Goal: Task Accomplishment & Management: Complete application form

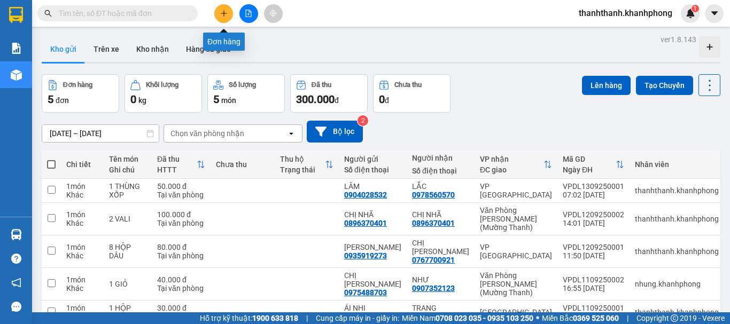
click at [222, 9] on button at bounding box center [223, 13] width 19 height 19
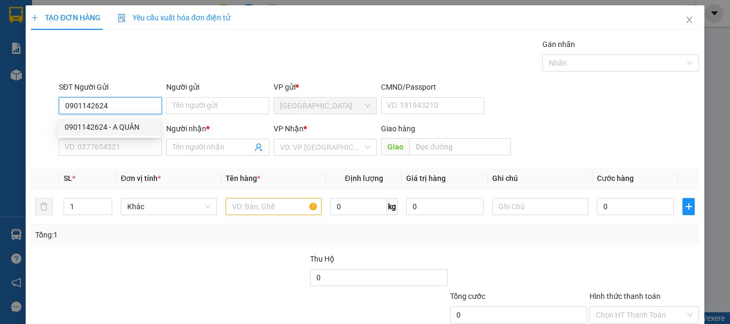
drag, startPoint x: 127, startPoint y: 102, endPoint x: 17, endPoint y: 103, distance: 109.6
click at [17, 103] on div "TẠO ĐƠN HÀNG Yêu cầu xuất hóa đơn điện tử Transit Pickup Surcharge Ids Transit …" at bounding box center [365, 162] width 730 height 324
paste input "798598891"
type input "079859889"
drag, startPoint x: 19, startPoint y: 117, endPoint x: 0, endPoint y: 115, distance: 18.8
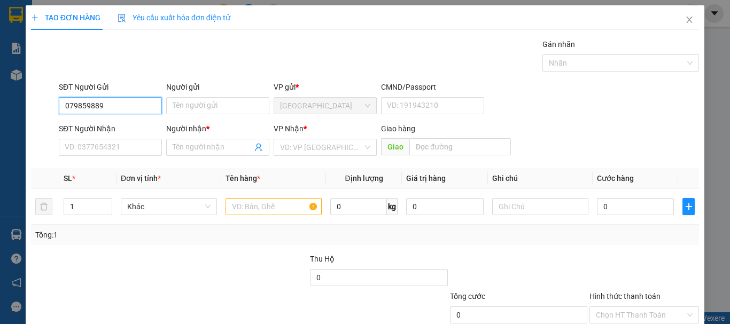
click at [0, 115] on div "TẠO ĐƠN HÀNG Yêu cầu xuất hóa đơn điện tử Transit Pickup Surcharge Ids Transit …" at bounding box center [365, 162] width 730 height 324
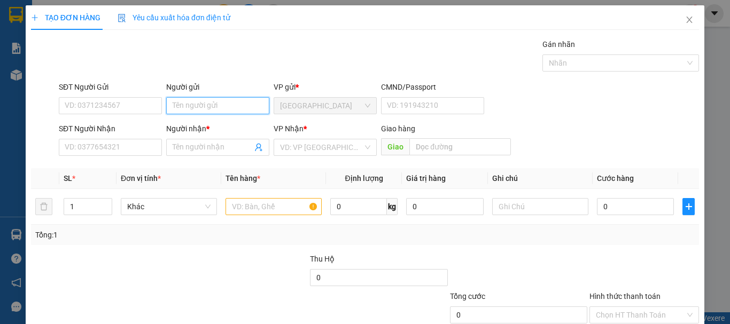
click at [257, 108] on input "Người gửi" at bounding box center [217, 105] width 103 height 17
type input "Q"
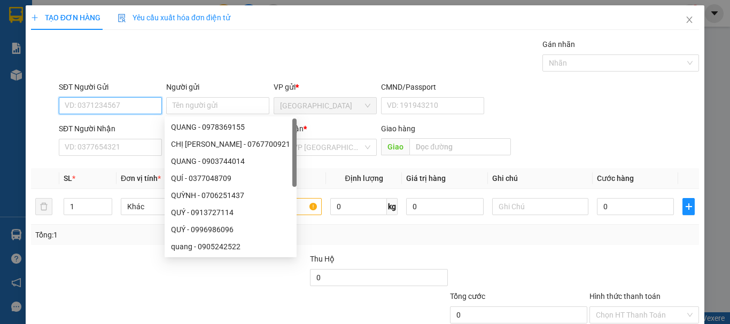
click at [132, 104] on input "SĐT Người Gửi" at bounding box center [110, 105] width 103 height 17
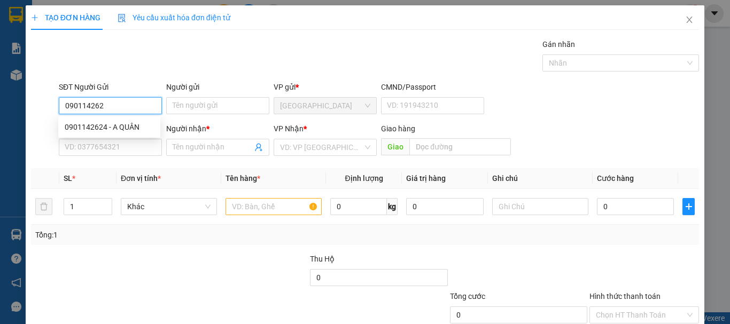
type input "0901142624"
click at [142, 126] on div "0901142624 - A QUÂN" at bounding box center [109, 127] width 89 height 12
type input "A QUÂN"
type input "0901142624"
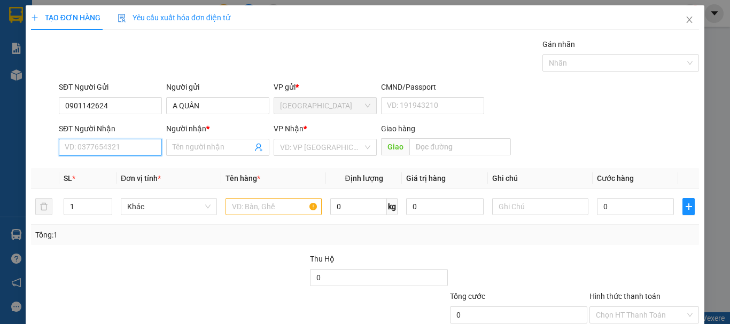
click at [110, 146] on input "SĐT Người Nhận" at bounding box center [110, 147] width 103 height 17
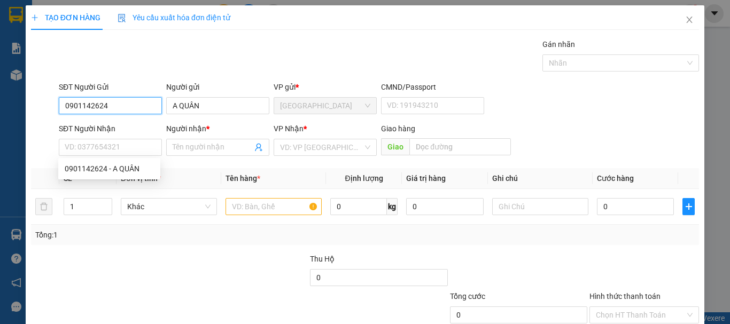
drag, startPoint x: 119, startPoint y: 107, endPoint x: 0, endPoint y: 111, distance: 118.7
click at [0, 111] on div "TẠO ĐƠN HÀNG Yêu cầu xuất hóa đơn điện tử Transit Pickup Surcharge Ids Transit …" at bounding box center [365, 162] width 730 height 324
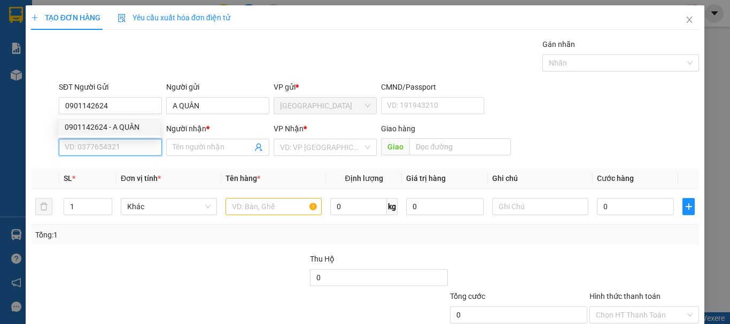
click at [82, 151] on input "SĐT Người Nhận" at bounding box center [110, 147] width 103 height 17
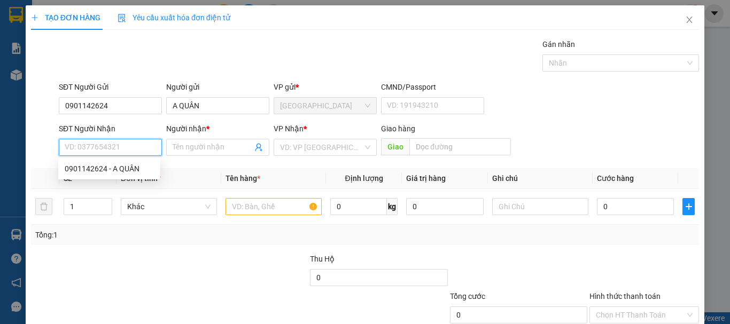
paste input "0901142624"
type input "0901142624"
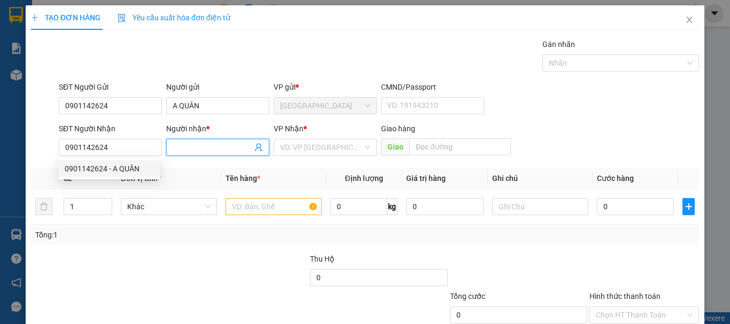
click at [222, 146] on input "Người nhận *" at bounding box center [213, 148] width 80 height 12
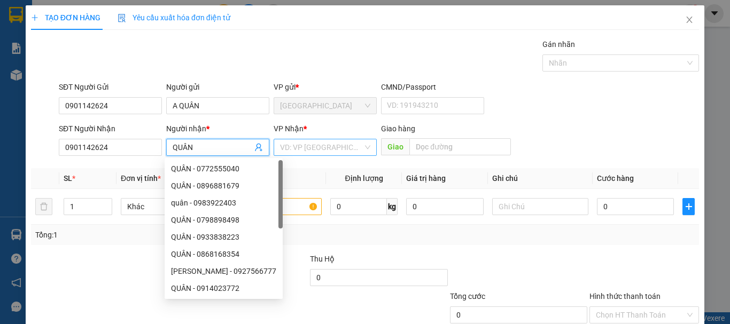
type input "QUÂN"
click at [285, 146] on input "search" at bounding box center [321, 147] width 83 height 16
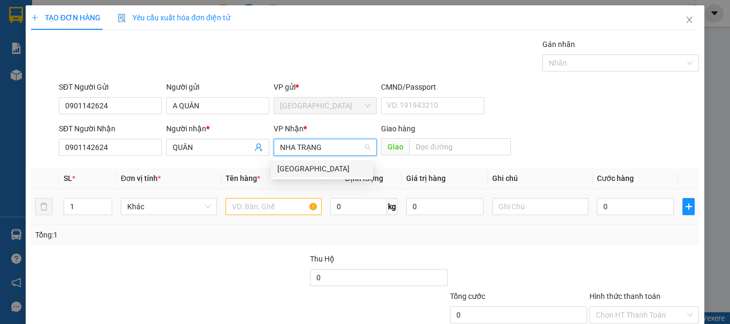
type input "NHA TRẠNG"
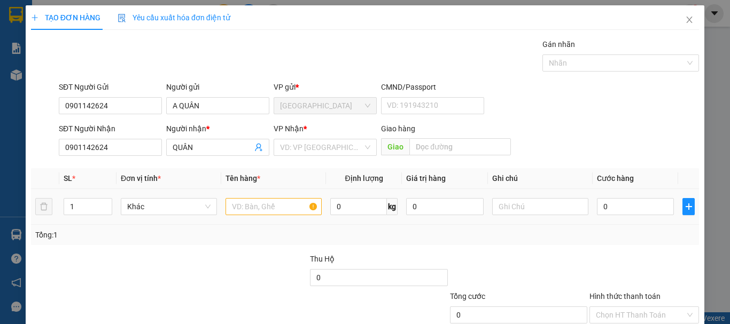
click at [248, 215] on div at bounding box center [274, 206] width 96 height 21
click at [255, 214] on input "text" at bounding box center [274, 206] width 96 height 17
type input "2"
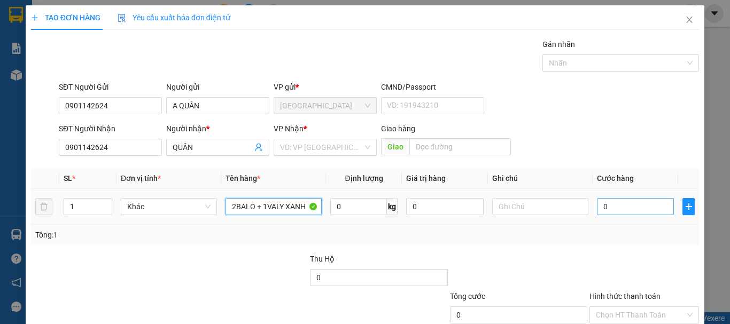
type input "2BALO + 1VALY XANH"
click at [606, 210] on input "0" at bounding box center [635, 206] width 77 height 17
type input "1"
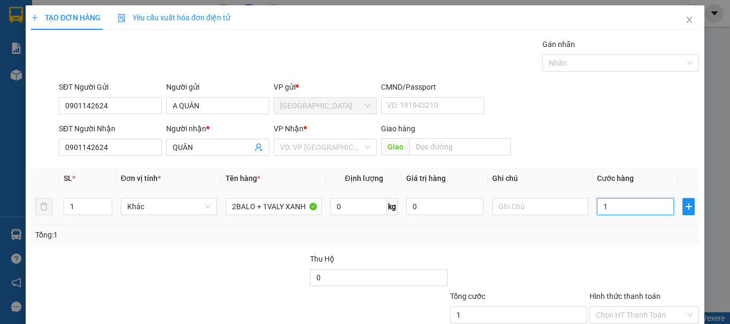
type input "10"
type input "100"
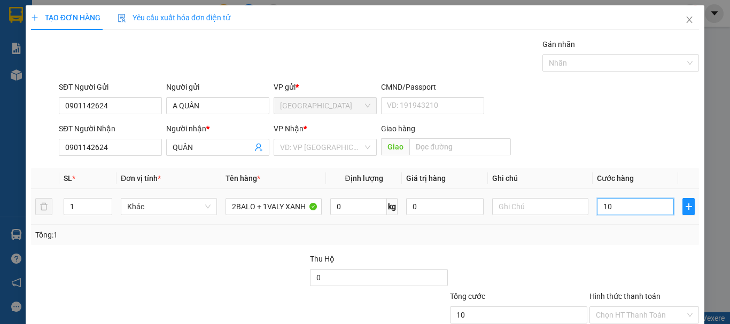
type input "100"
type input "1.000"
type input "10.000"
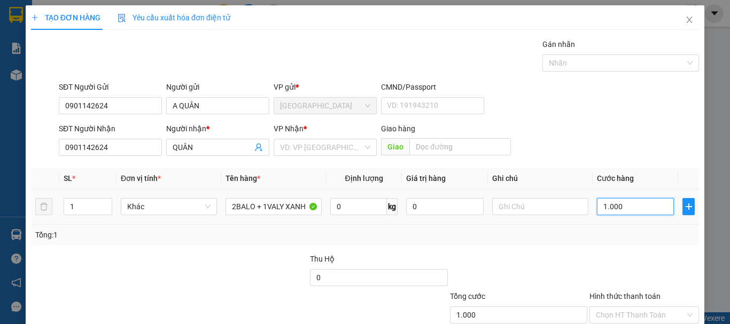
type input "10.000"
type input "100.000"
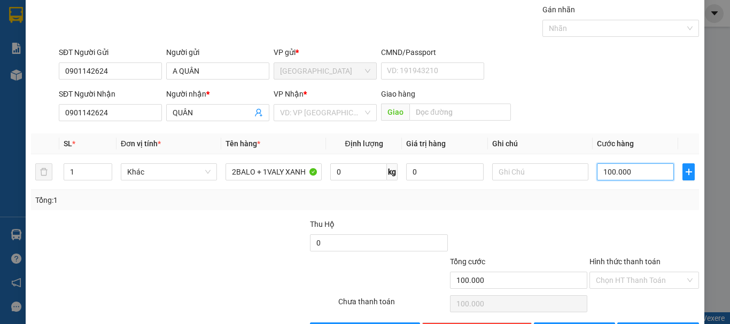
scroll to position [71, 0]
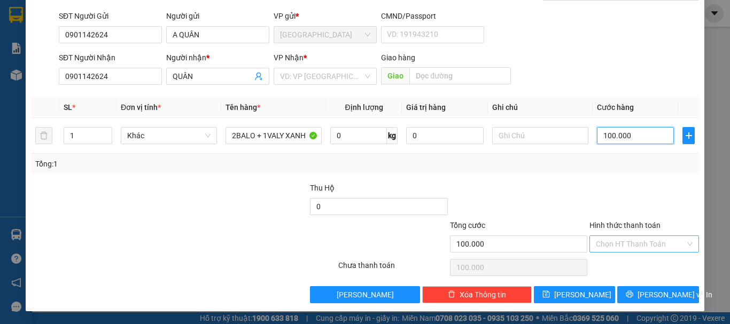
type input "100.000"
click at [596, 246] on input "Hình thức thanh toán" at bounding box center [640, 244] width 89 height 16
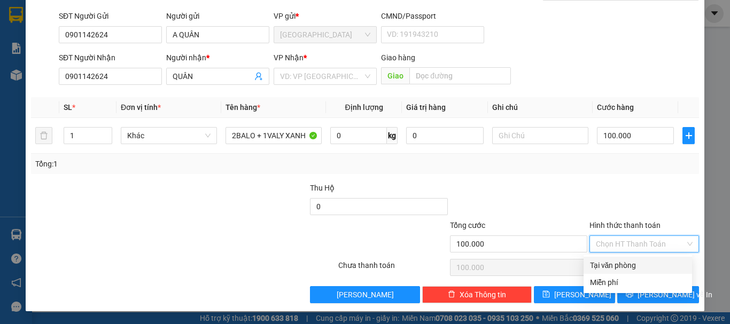
click at [602, 269] on div "Tại văn phòng" at bounding box center [638, 266] width 96 height 12
type input "0"
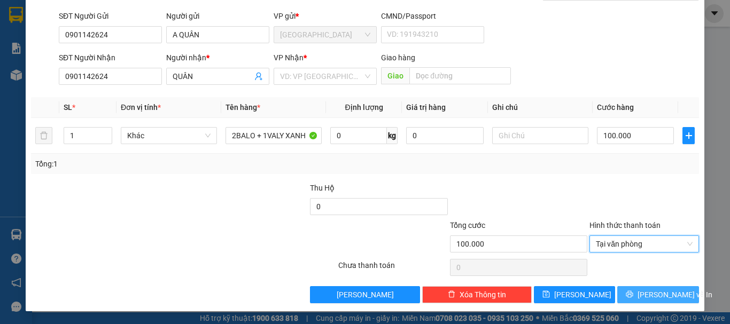
click at [678, 288] on button "[PERSON_NAME] và In" at bounding box center [658, 294] width 82 height 17
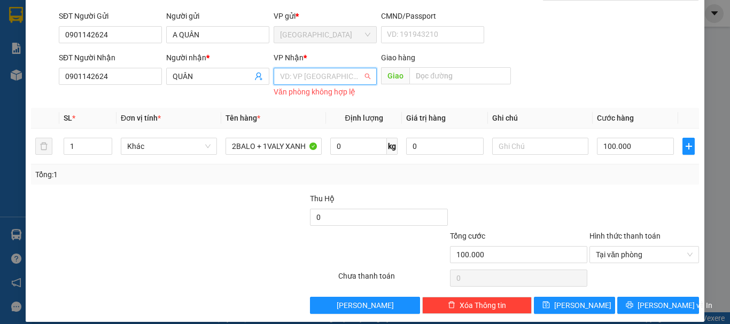
click at [328, 76] on input "search" at bounding box center [321, 76] width 83 height 16
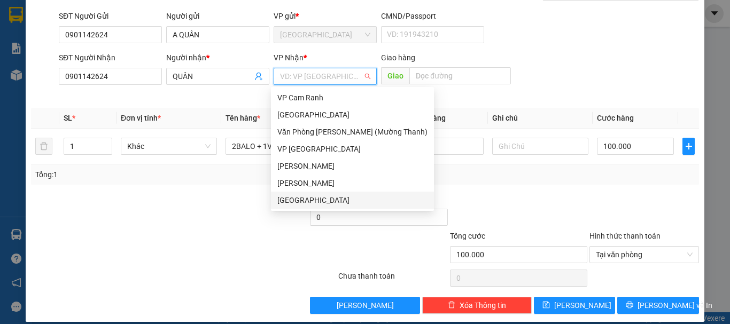
drag, startPoint x: 295, startPoint y: 193, endPoint x: 293, endPoint y: 198, distance: 5.6
click at [293, 198] on div "[GEOGRAPHIC_DATA]" at bounding box center [352, 200] width 163 height 17
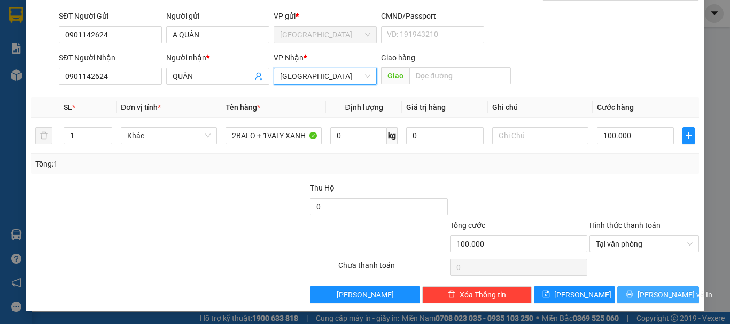
click at [677, 290] on button "[PERSON_NAME] và In" at bounding box center [658, 294] width 82 height 17
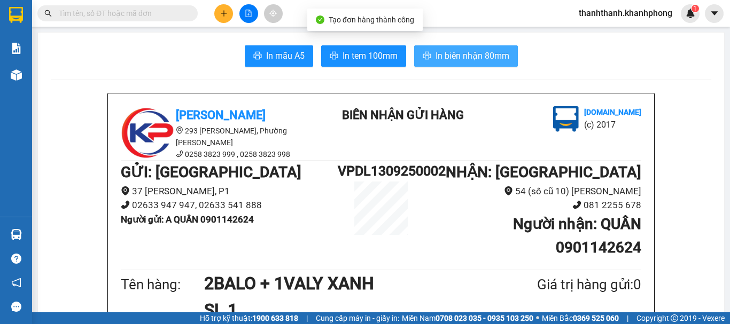
click at [462, 66] on button "In biên nhận 80mm" at bounding box center [466, 55] width 104 height 21
click at [450, 63] on span "In biên nhận 80mm" at bounding box center [473, 55] width 74 height 13
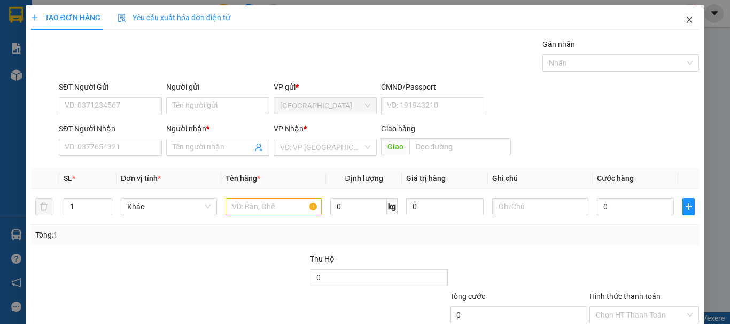
click at [685, 24] on icon "close" at bounding box center [689, 19] width 9 height 9
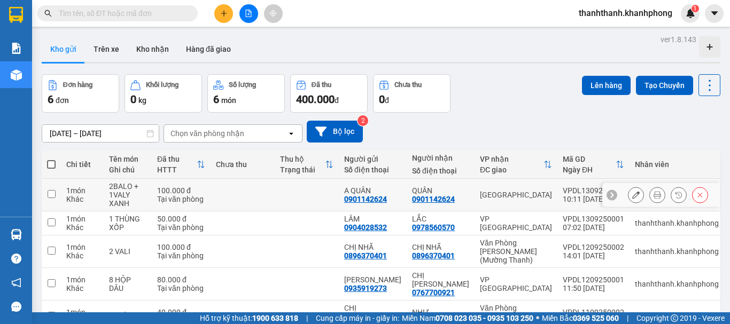
click at [152, 204] on td "2BALO + 1VALY XANH" at bounding box center [128, 195] width 48 height 33
checkbox input "true"
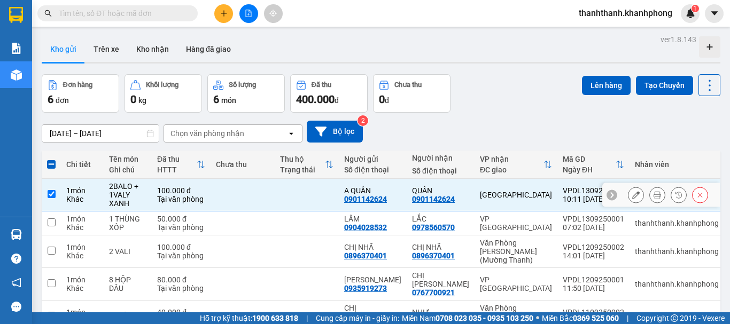
click at [632, 198] on icon at bounding box center [635, 194] width 7 height 7
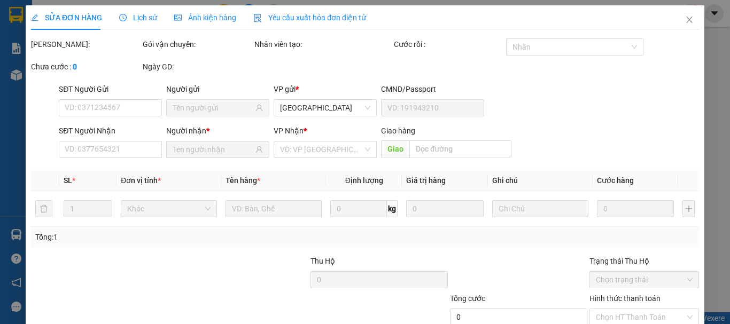
type input "0901142624"
type input "100.000"
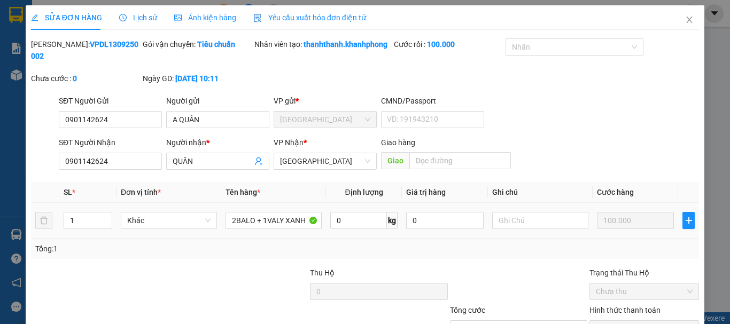
click at [116, 225] on td "Khác" at bounding box center [168, 221] width 105 height 36
click at [108, 226] on span "down" at bounding box center [106, 224] width 6 height 6
click at [100, 226] on span "Decrease Value" at bounding box center [106, 224] width 12 height 10
click at [75, 219] on input "1" at bounding box center [88, 221] width 48 height 16
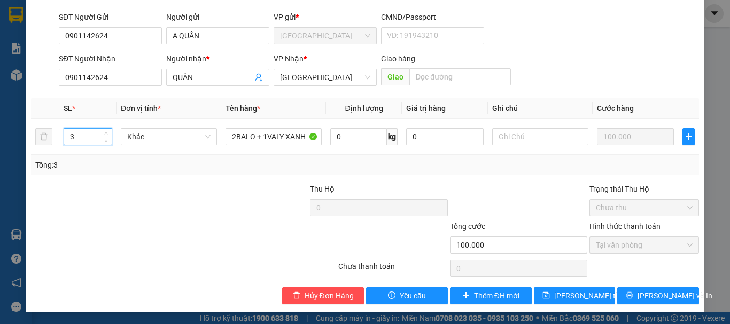
scroll to position [85, 0]
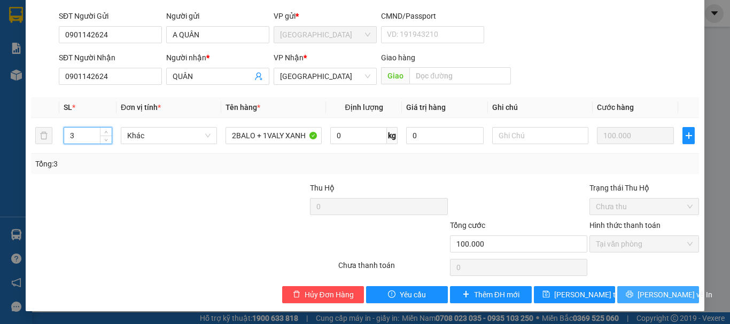
type input "3"
click at [641, 292] on button "[PERSON_NAME] và In" at bounding box center [658, 294] width 82 height 17
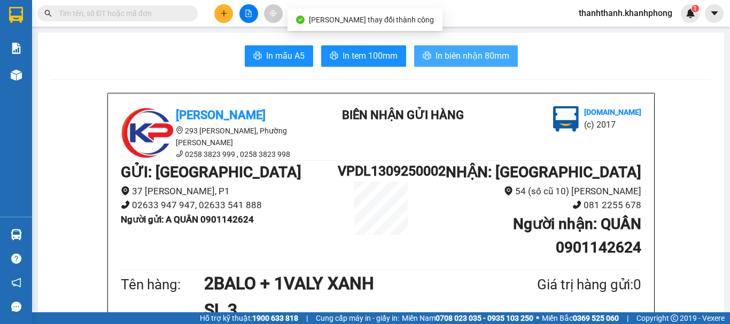
click at [478, 57] on span "In biên nhận 80mm" at bounding box center [473, 55] width 74 height 13
click at [460, 58] on span "In biên nhận 80mm" at bounding box center [473, 55] width 74 height 13
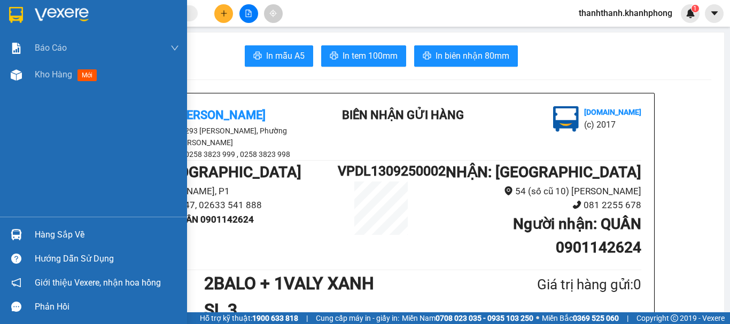
click at [14, 16] on img at bounding box center [16, 15] width 14 height 16
